Goal: Task Accomplishment & Management: Use online tool/utility

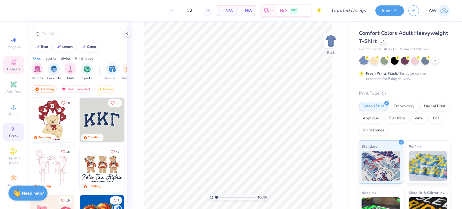
click at [13, 132] on icon at bounding box center [13, 128] width 7 height 7
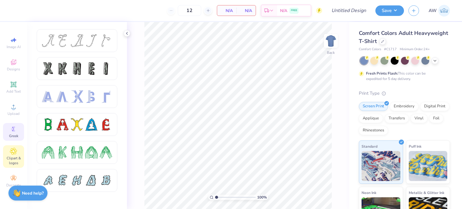
click at [14, 150] on icon at bounding box center [13, 151] width 3 height 3
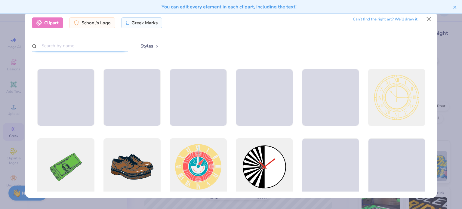
click at [99, 44] on input "text" at bounding box center [80, 45] width 96 height 11
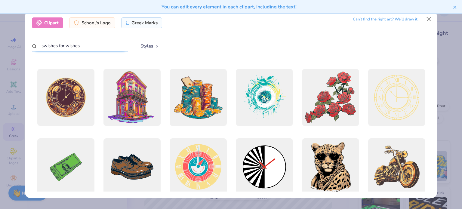
type input "swishes for wishes"
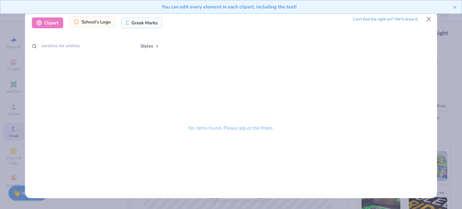
click at [87, 21] on div "School's Logo" at bounding box center [92, 22] width 46 height 11
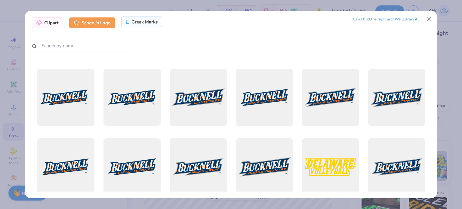
click at [149, 19] on div "Greek Marks" at bounding box center [141, 22] width 41 height 11
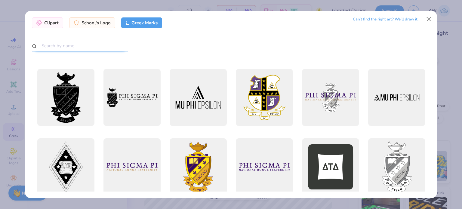
click at [81, 45] on input "text" at bounding box center [80, 45] width 96 height 11
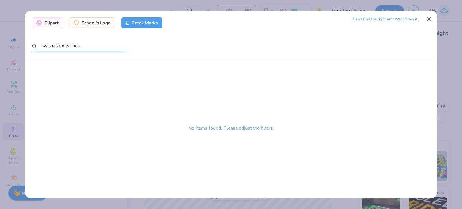
type input "swishes for wishes"
click at [430, 18] on button "Close" at bounding box center [428, 19] width 11 height 11
